Goal: Information Seeking & Learning: Learn about a topic

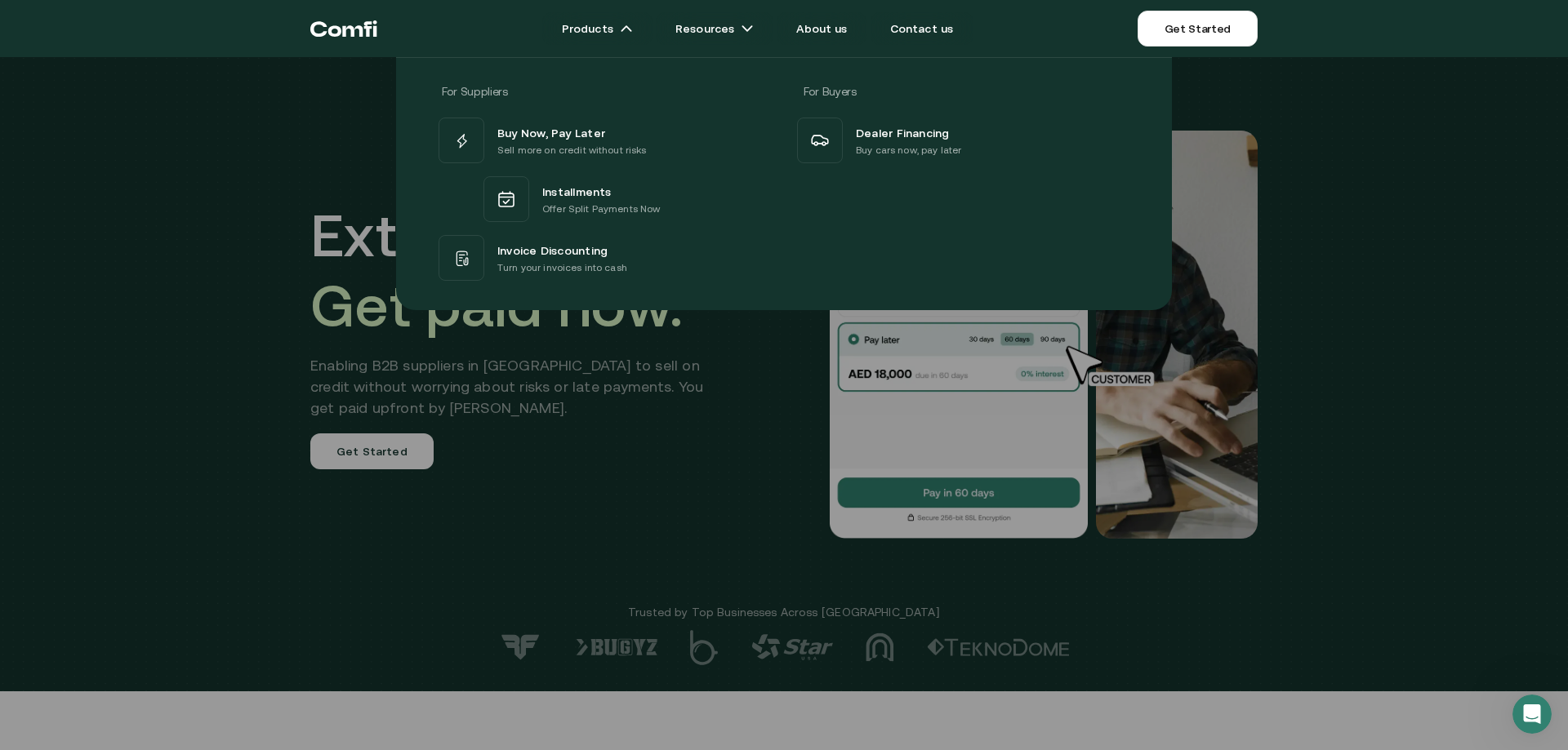
click at [193, 42] on div "Products Resources About us Contact us Get Started Products For Suppliers For B…" at bounding box center [784, 29] width 1568 height 57
click at [204, 29] on div "Products Resources About us Contact us Get Started Products For Suppliers For B…" at bounding box center [784, 29] width 1568 height 57
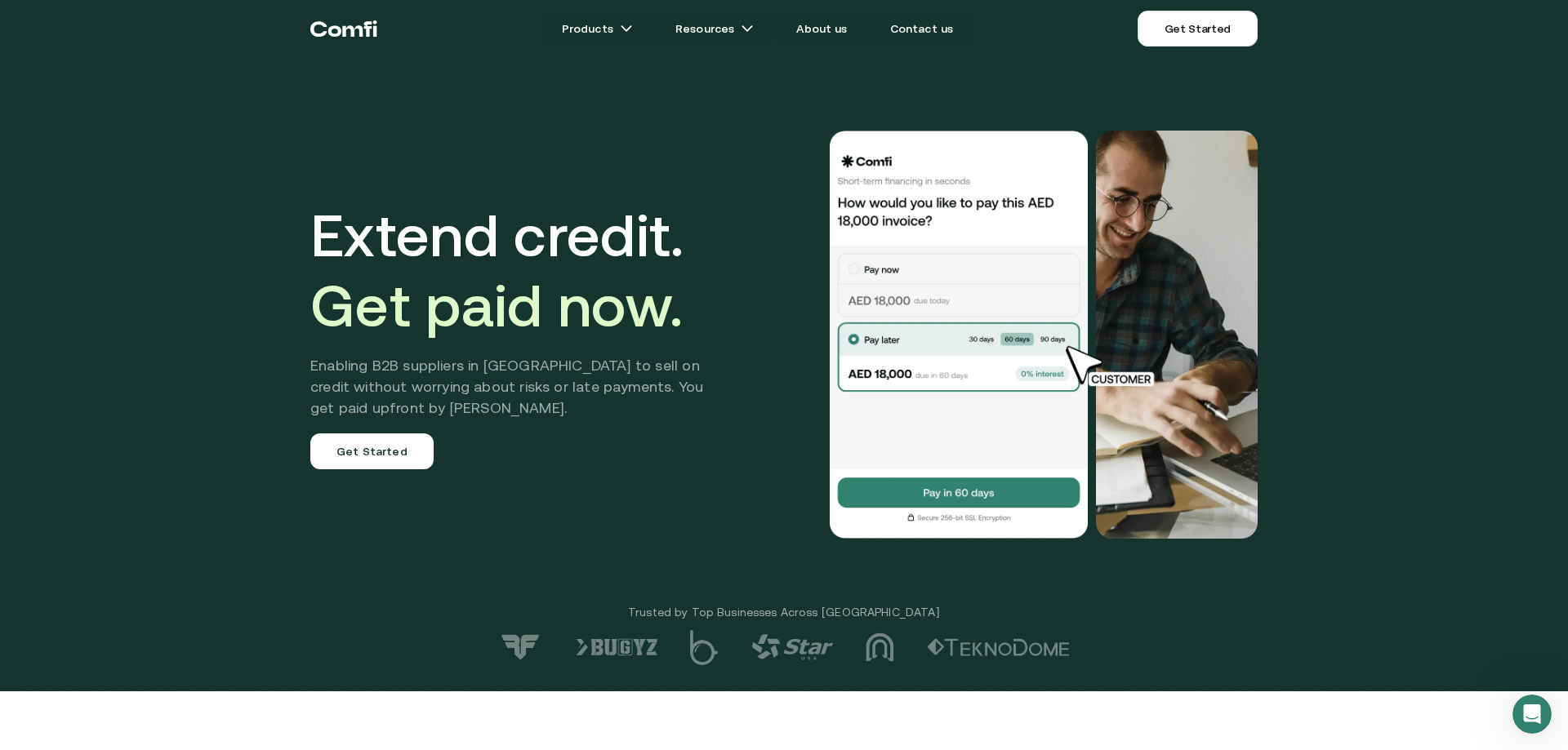
click at [281, 139] on div "Extend credit. Get paid now. Enabling B2B suppliers in [GEOGRAPHIC_DATA] to sel…" at bounding box center [784, 346] width 1568 height 691
click at [840, 33] on link "About us" at bounding box center [822, 29] width 90 height 33
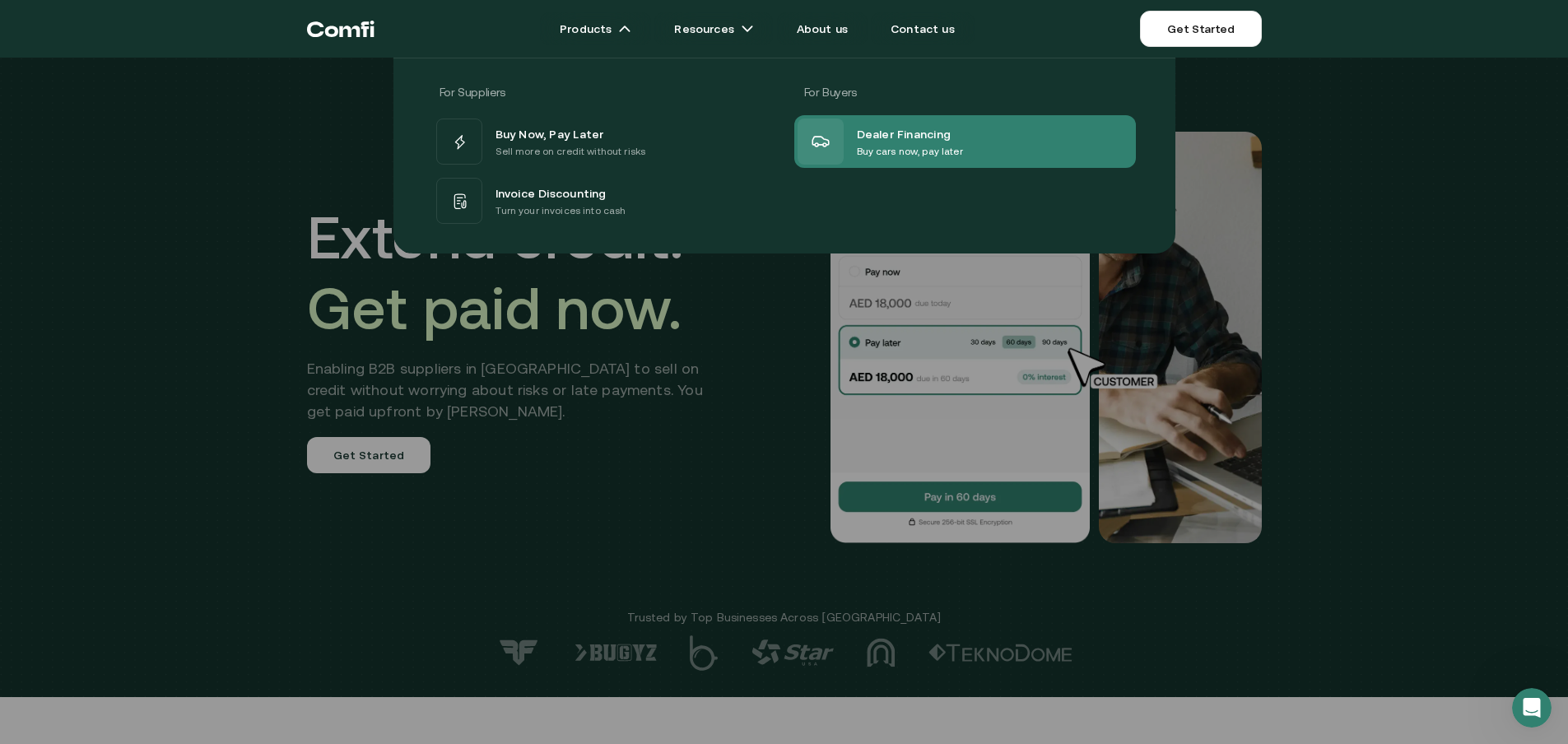
click at [910, 131] on span "Dealer Financing" at bounding box center [904, 133] width 95 height 20
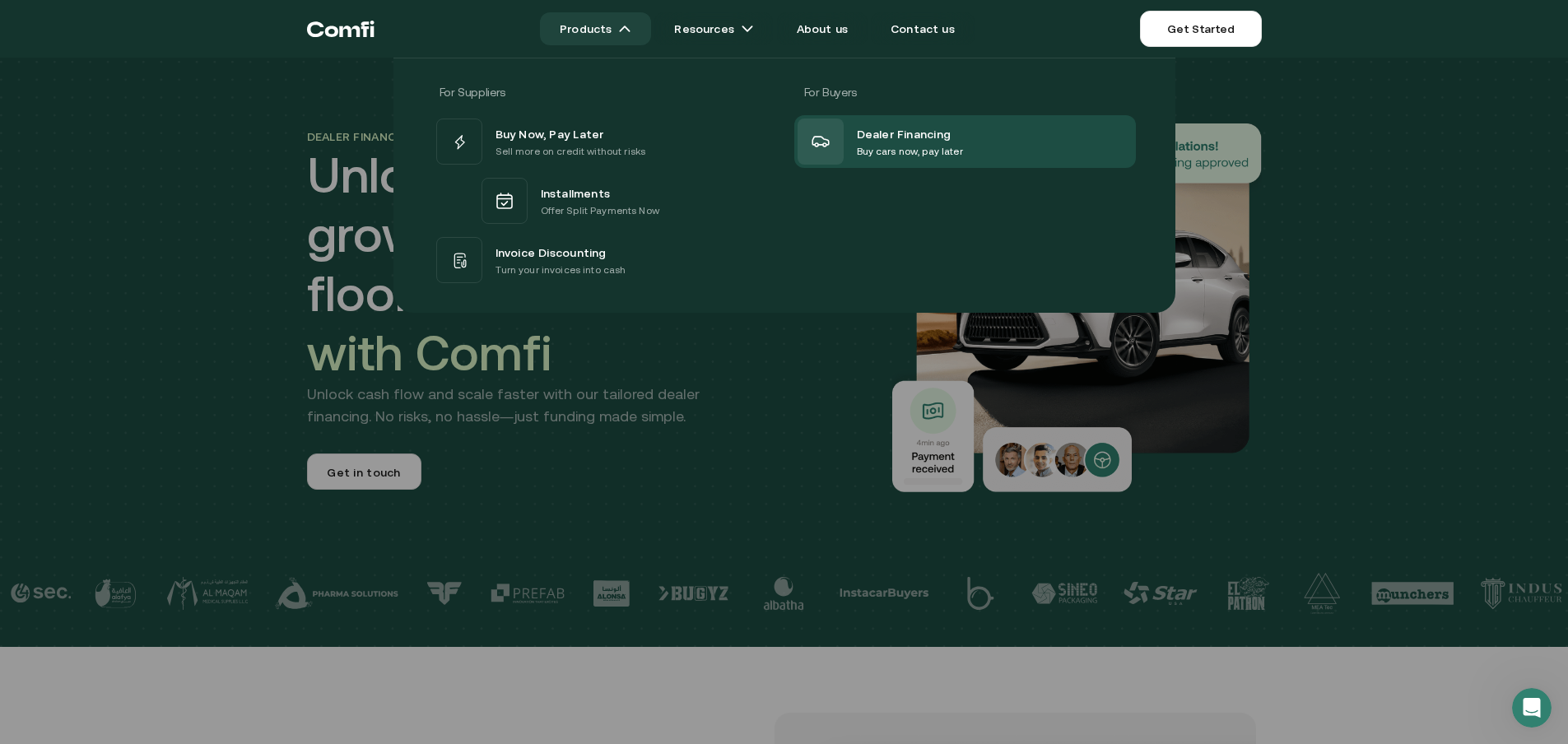
click at [631, 24] on img at bounding box center [625, 29] width 13 height 13
